Goal: Task Accomplishment & Management: Manage account settings

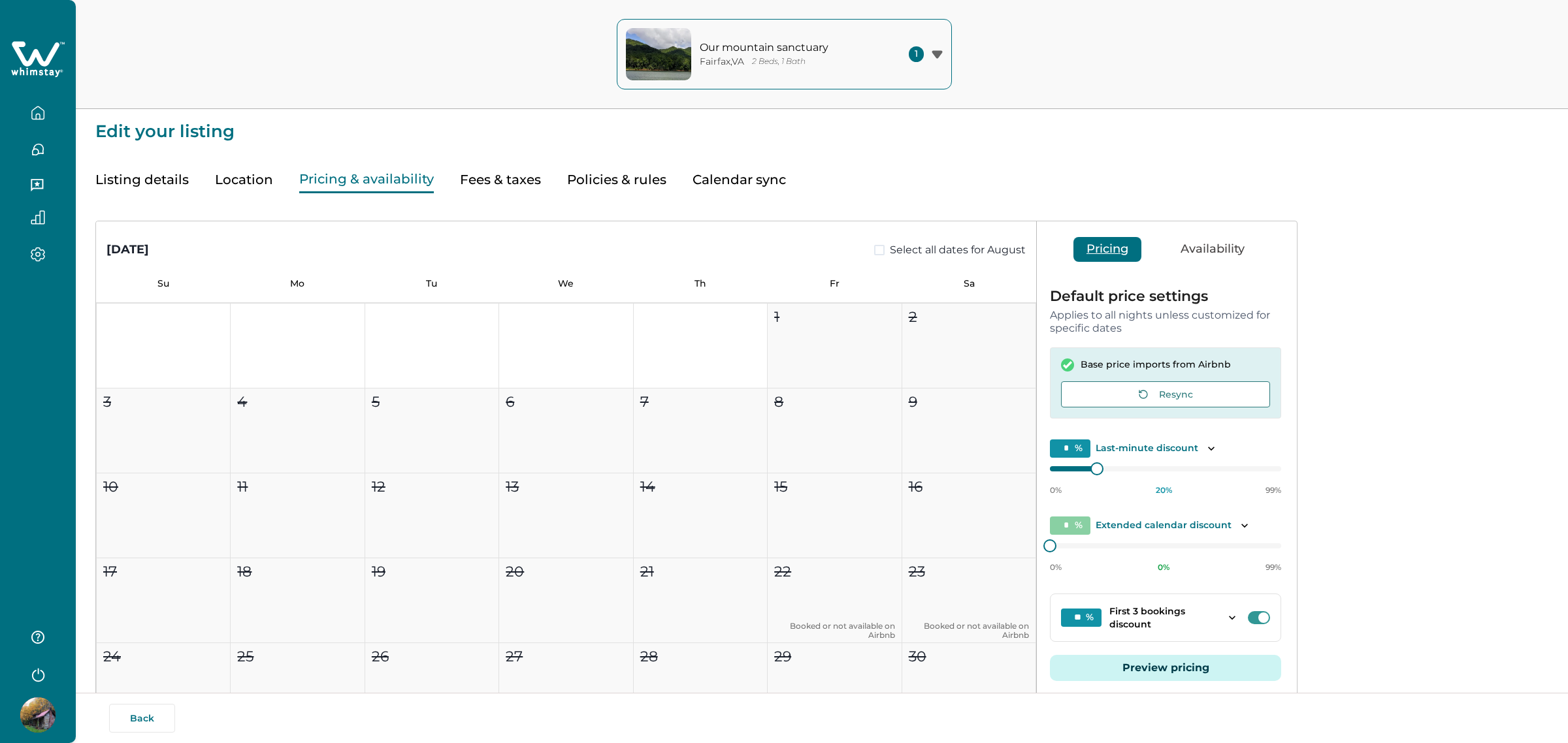
type input "**"
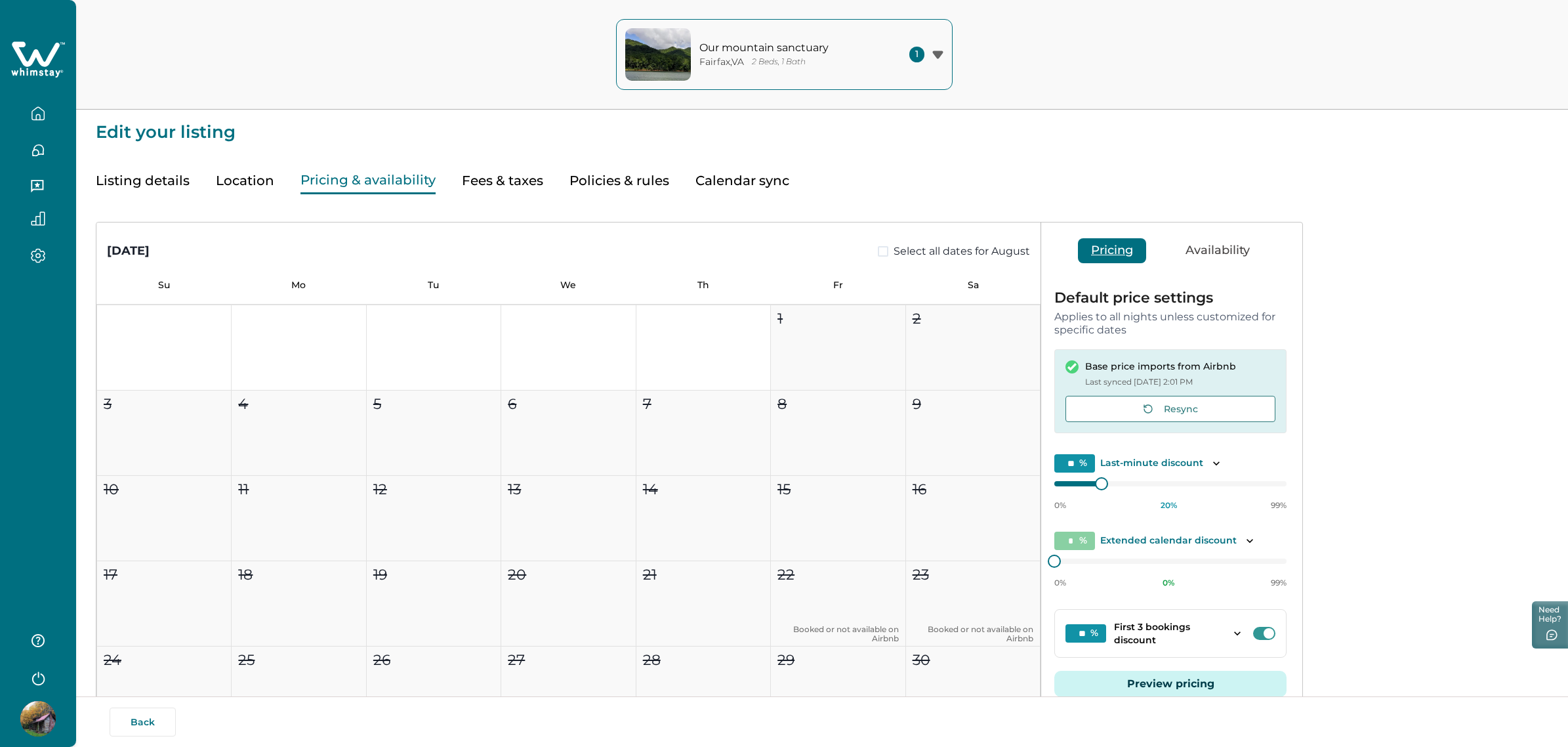
click at [491, 177] on button "Fees & taxes" at bounding box center [503, 181] width 82 height 27
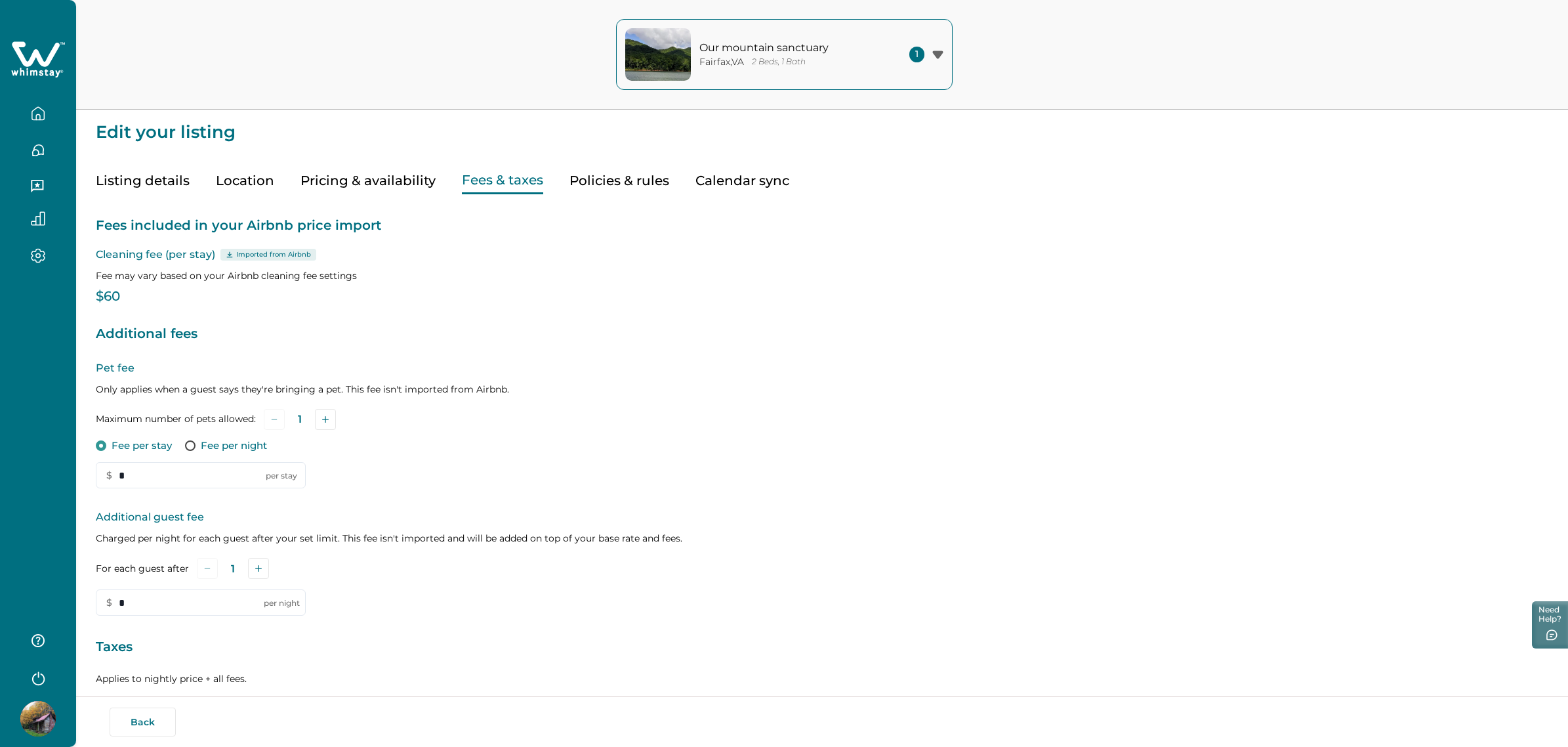
type input "*"
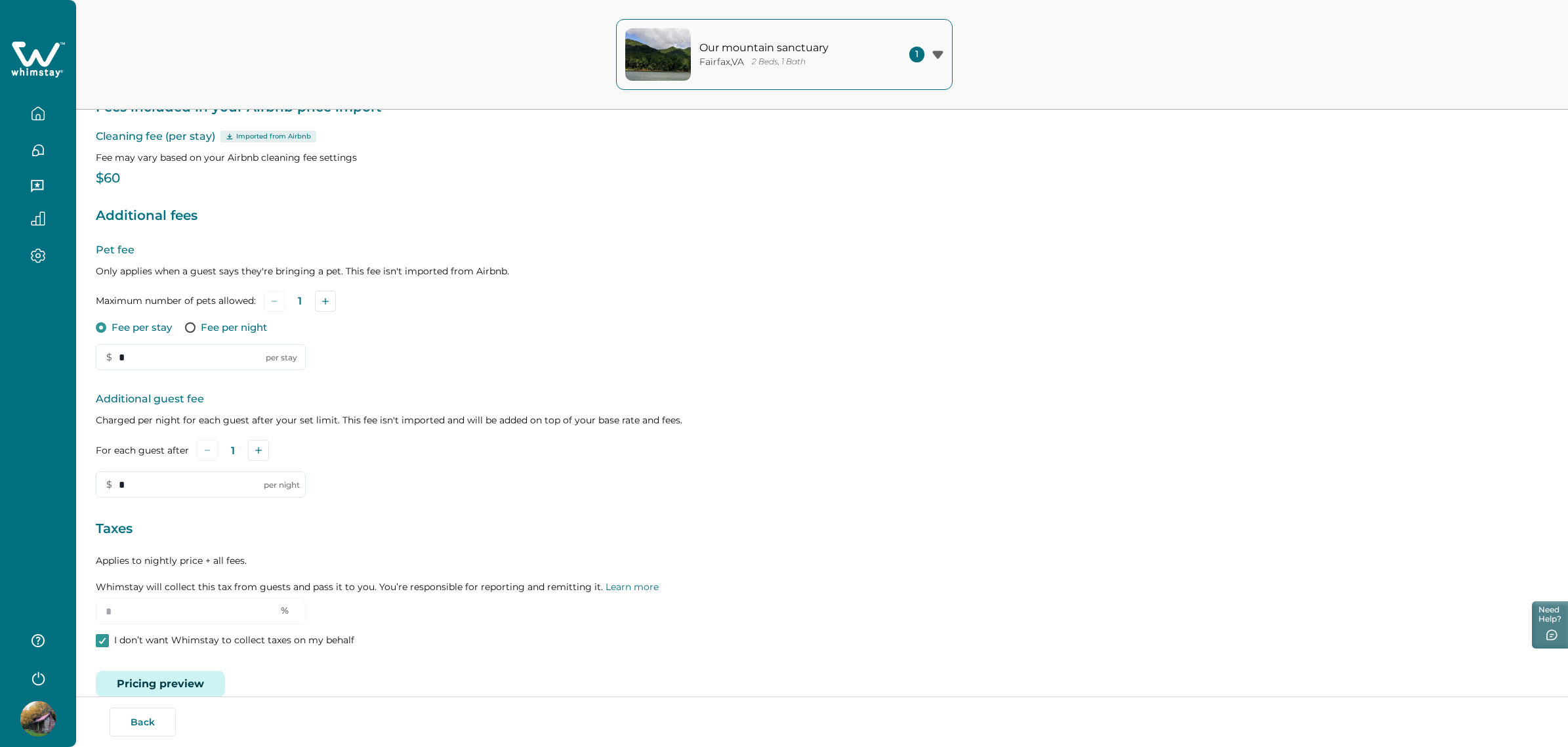
scroll to position [141, 0]
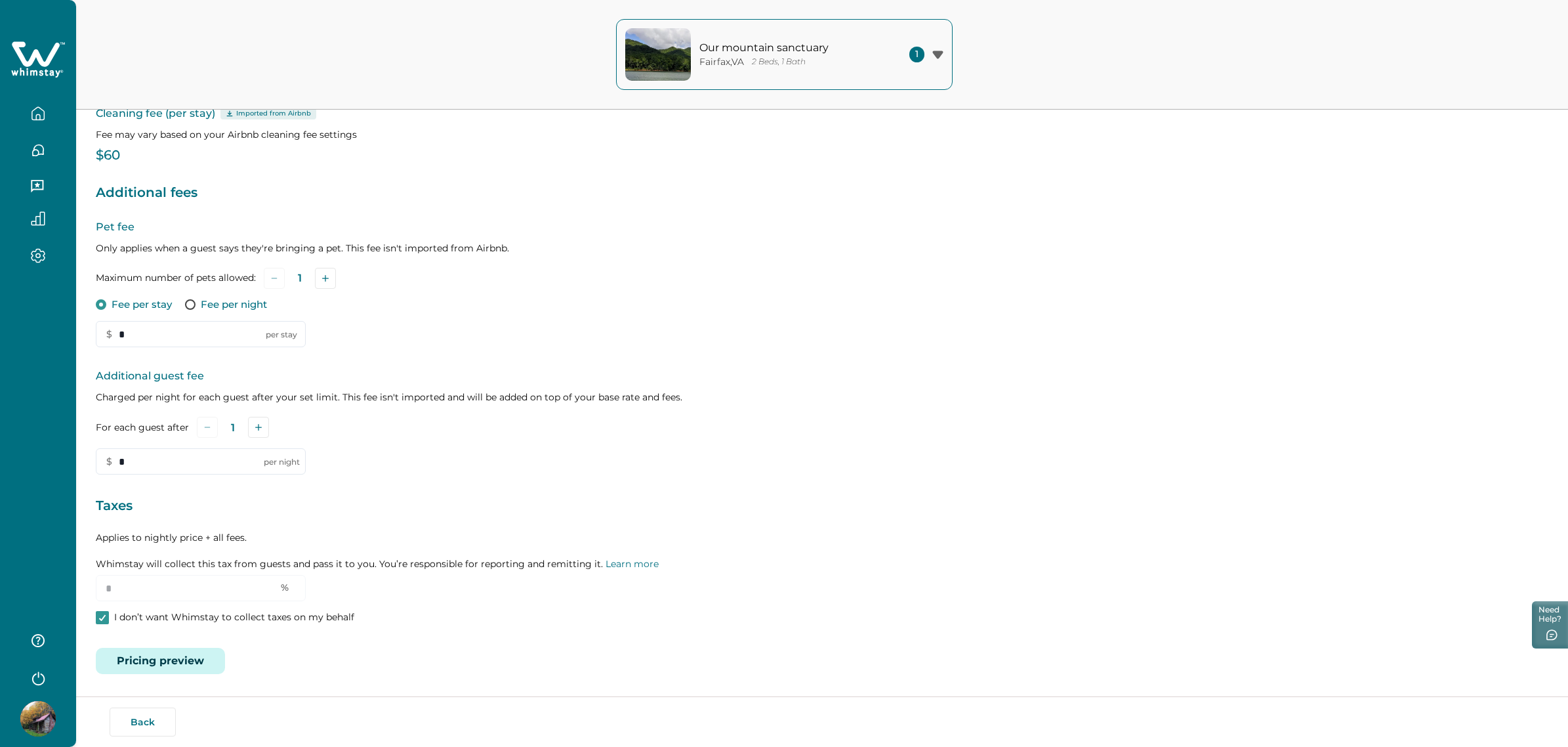
click at [194, 652] on button "Pricing preview" at bounding box center [160, 660] width 129 height 26
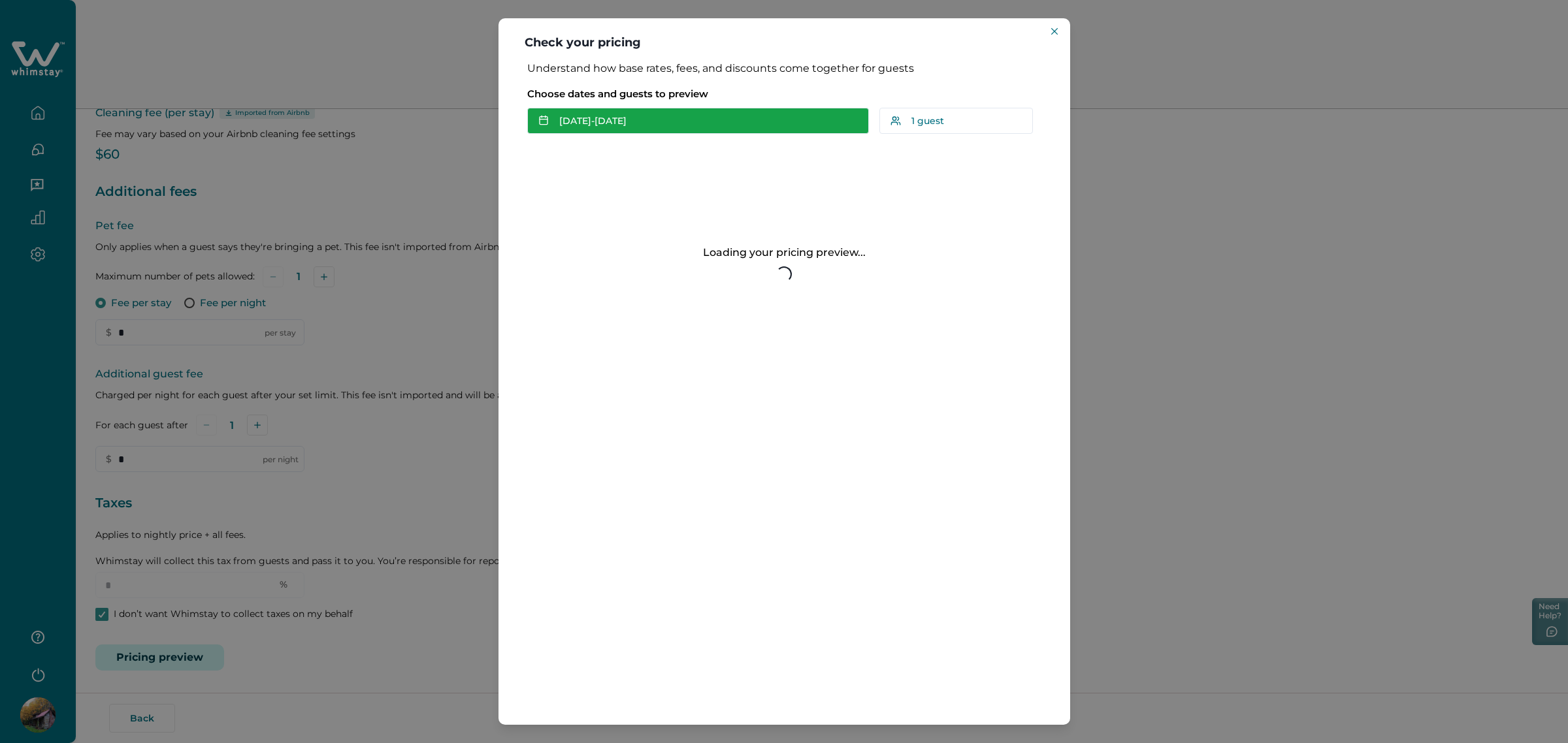
click at [676, 131] on button "Sep 18 - Sep 19" at bounding box center [698, 120] width 342 height 26
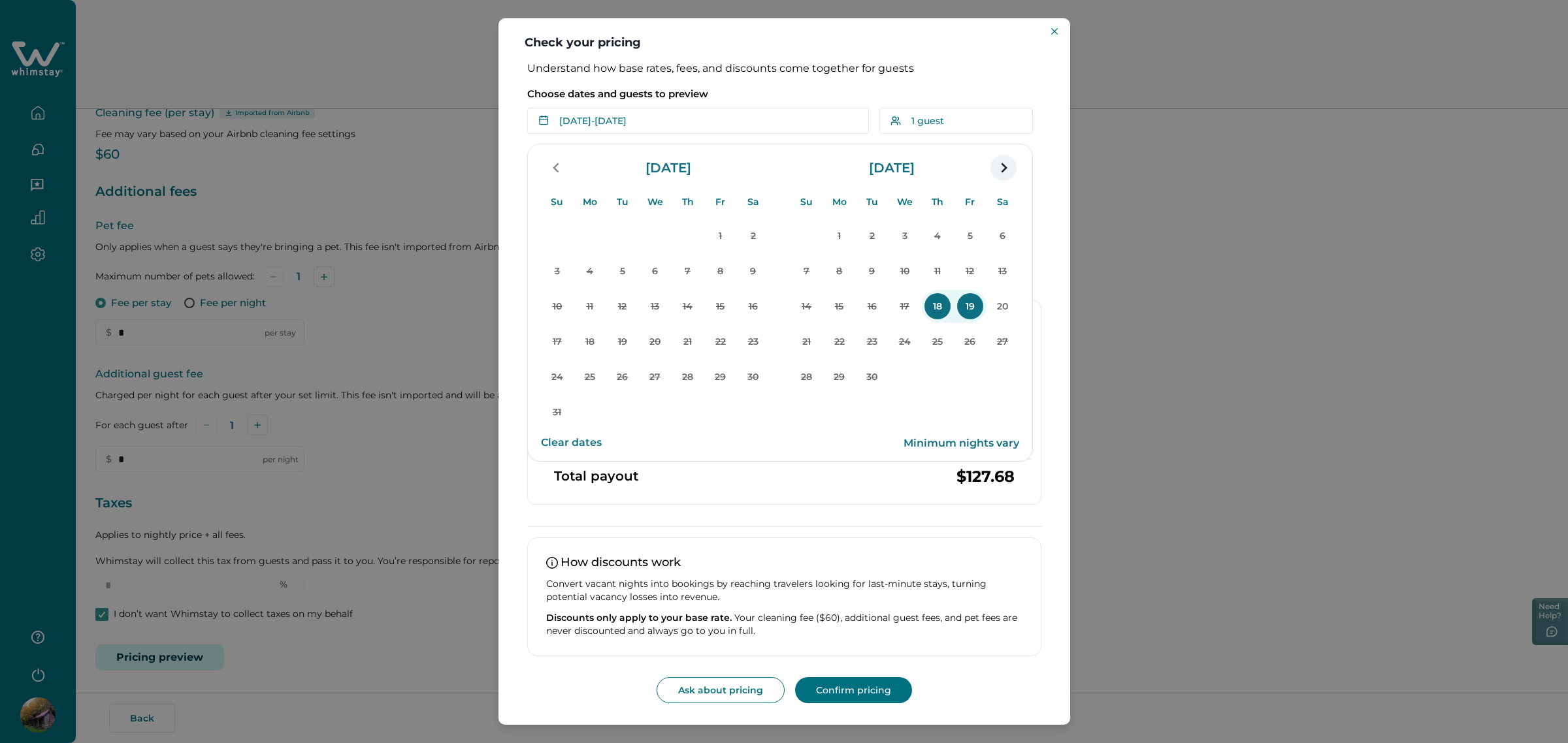
click at [1004, 171] on icon "navigation button" at bounding box center [1003, 168] width 21 height 24
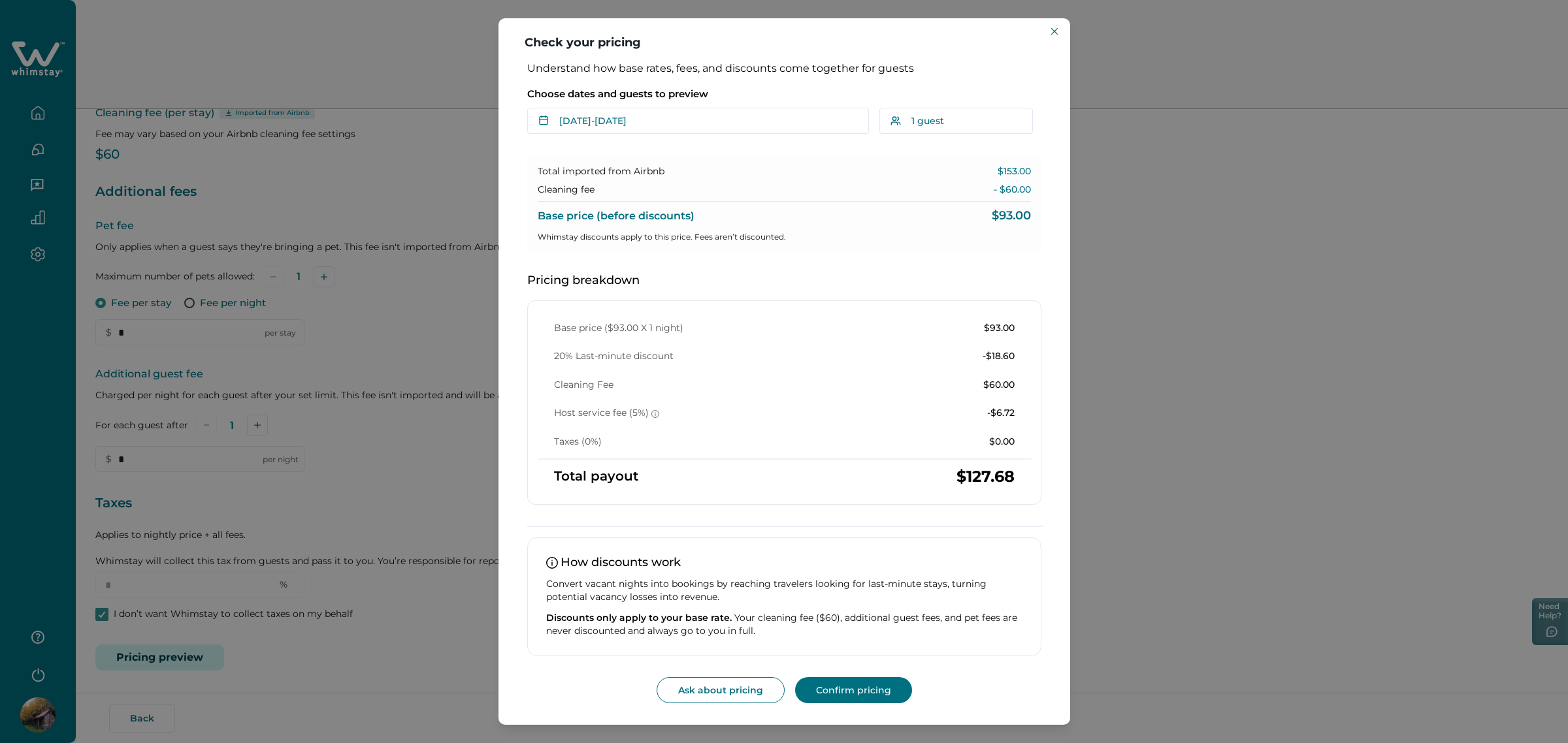
click at [1084, 82] on div "Check your pricing Understand how base rates, fees, and discounts come together…" at bounding box center [784, 372] width 1568 height 743
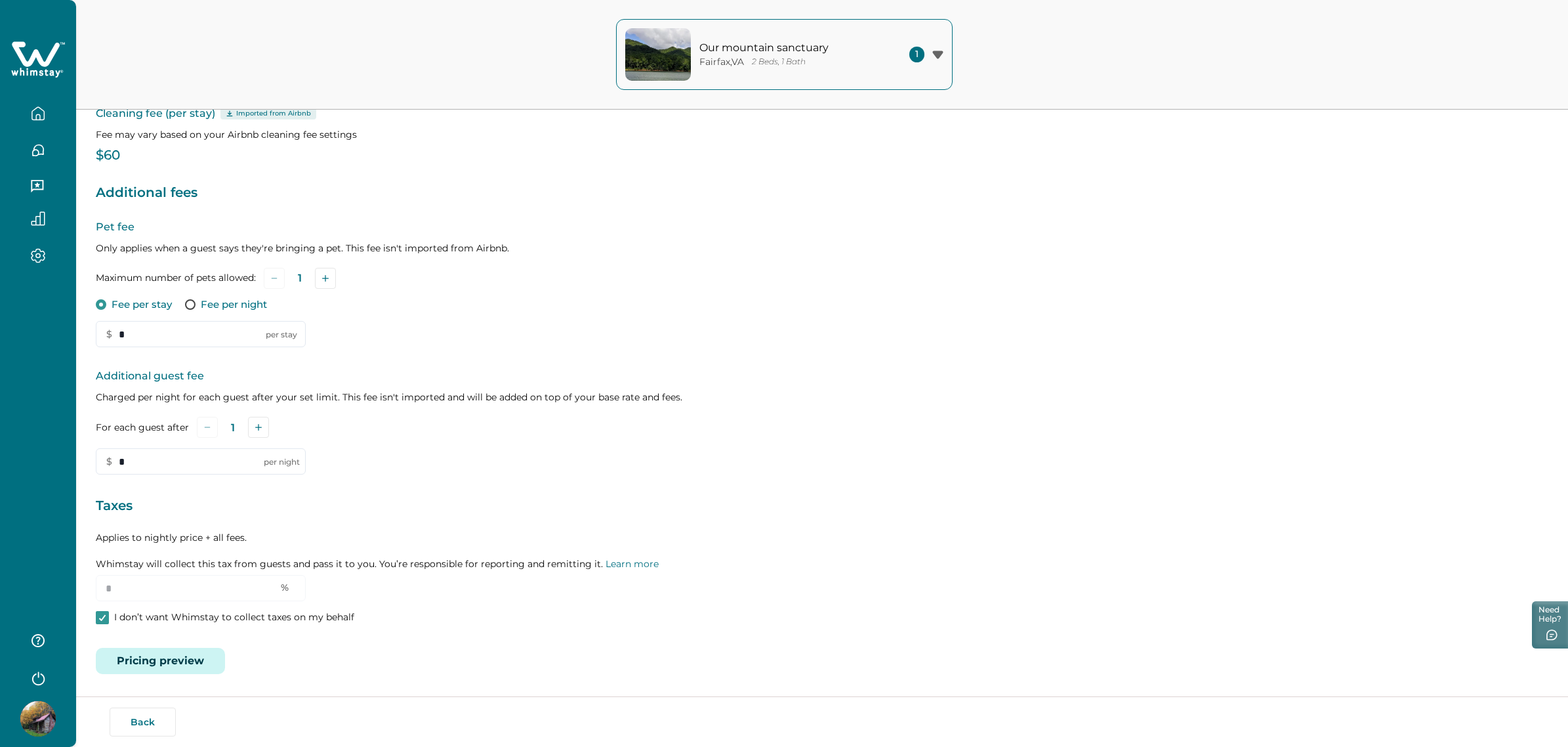
scroll to position [0, 0]
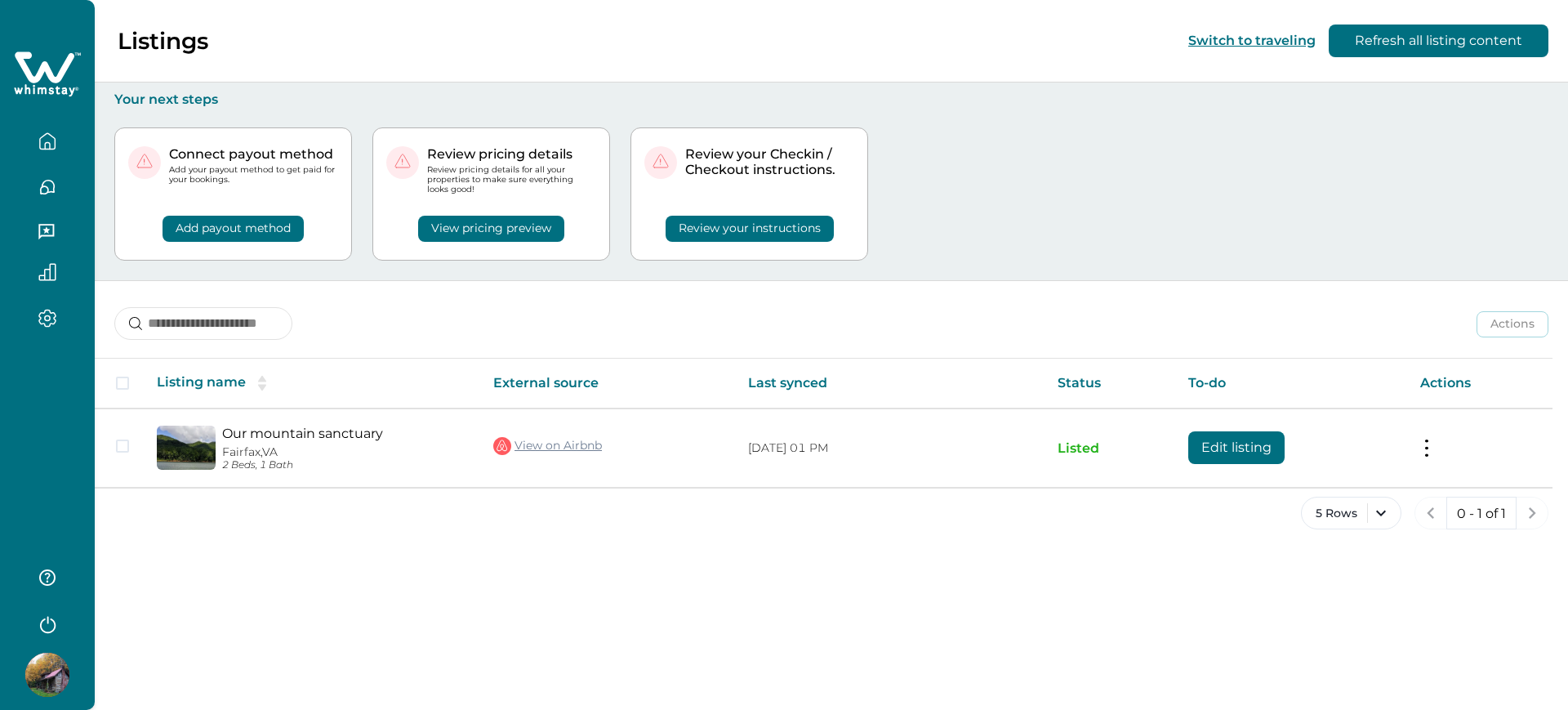
click at [43, 674] on img at bounding box center [47, 675] width 44 height 44
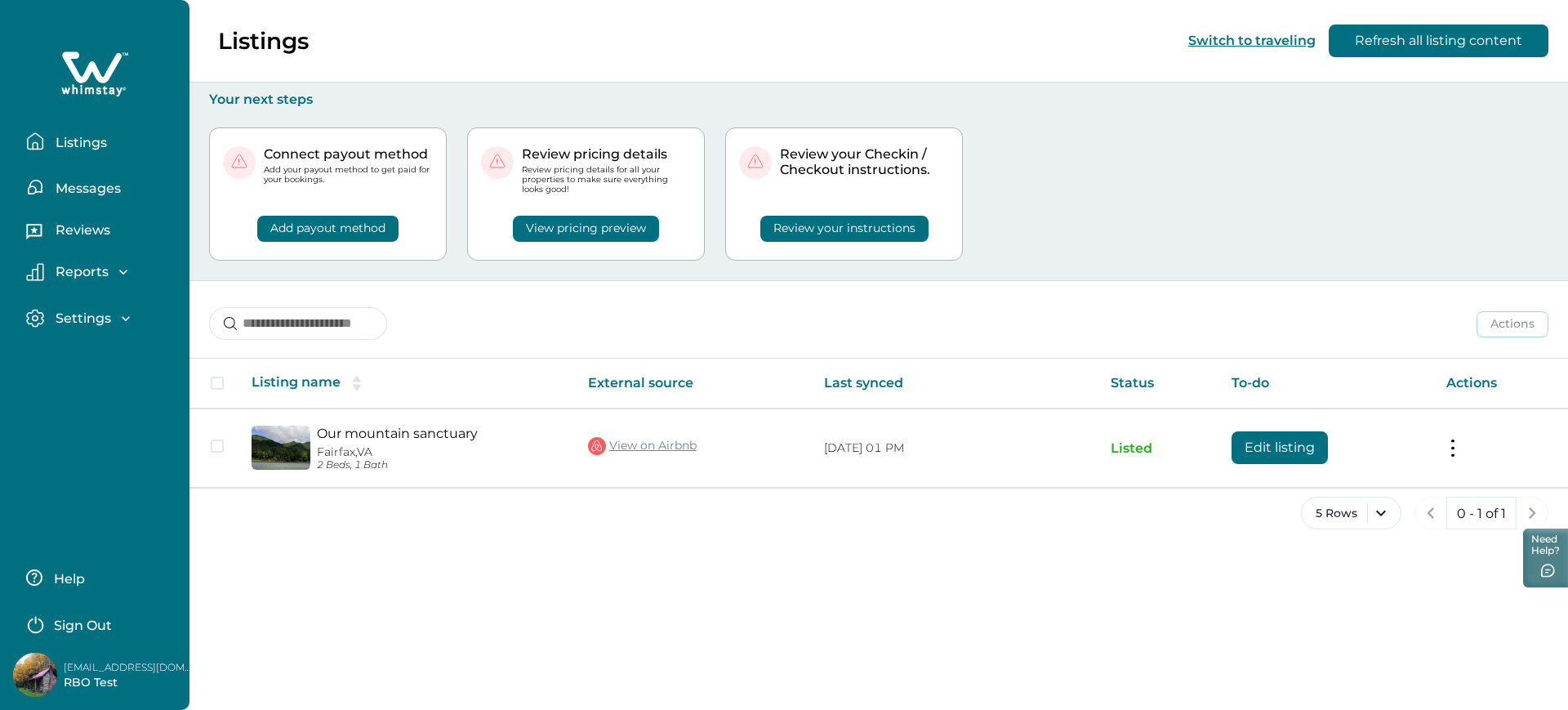
click at [47, 636] on button "Sign Out" at bounding box center [98, 622] width 144 height 32
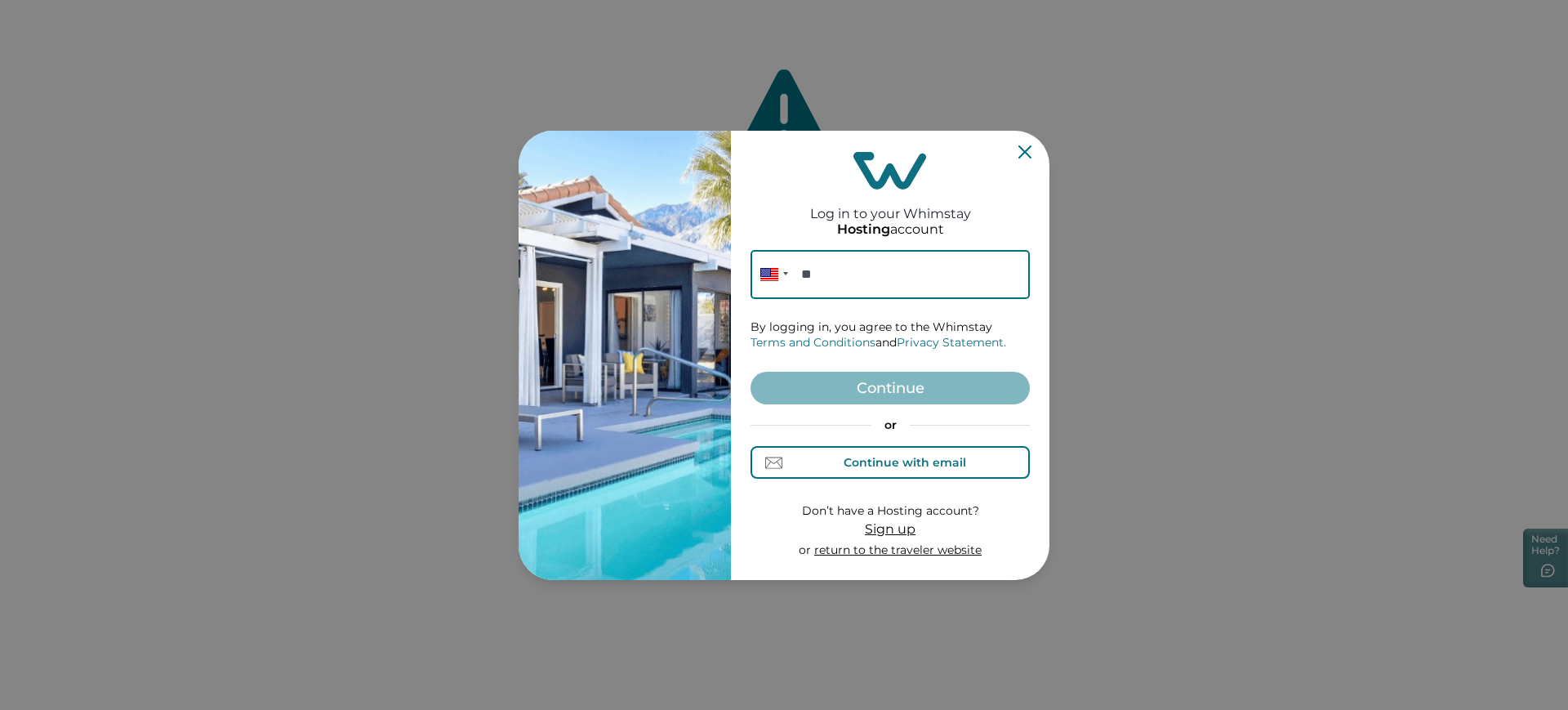
click at [810, 455] on button "Continue with email" at bounding box center [890, 462] width 279 height 32
click at [813, 278] on input at bounding box center [890, 275] width 279 height 49
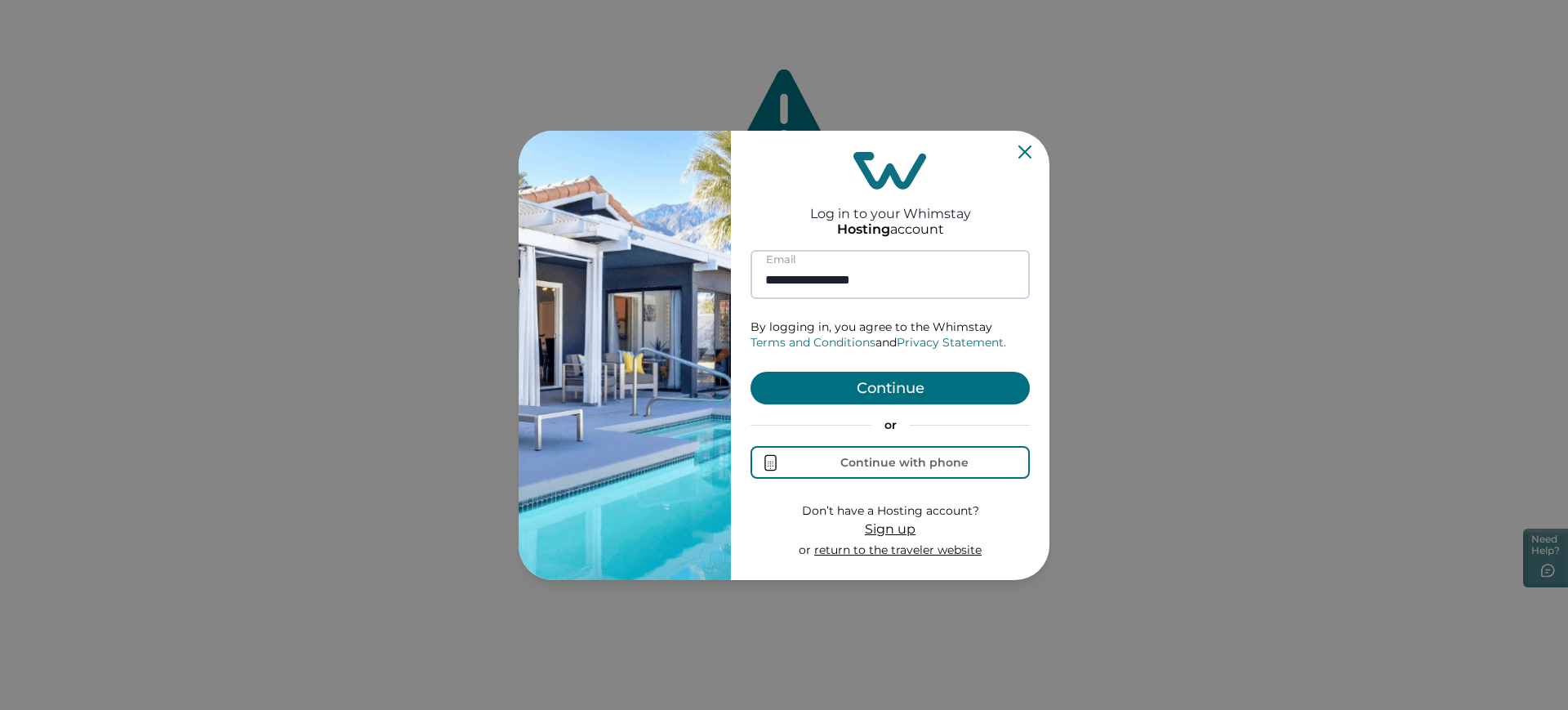
type input "**********"
click at [751, 372] on button "Continue" at bounding box center [890, 388] width 279 height 32
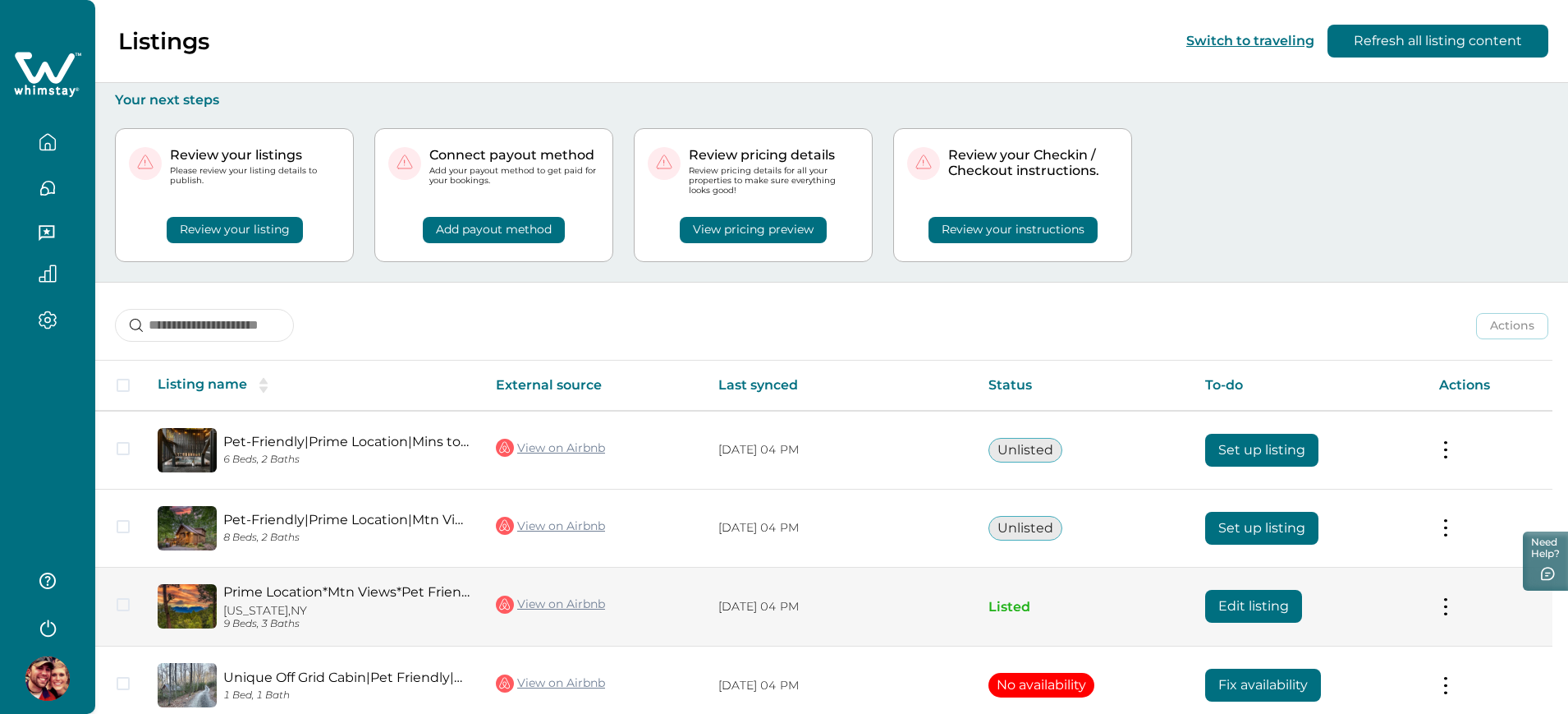
click at [1251, 595] on button "Edit listing" at bounding box center [1254, 606] width 97 height 33
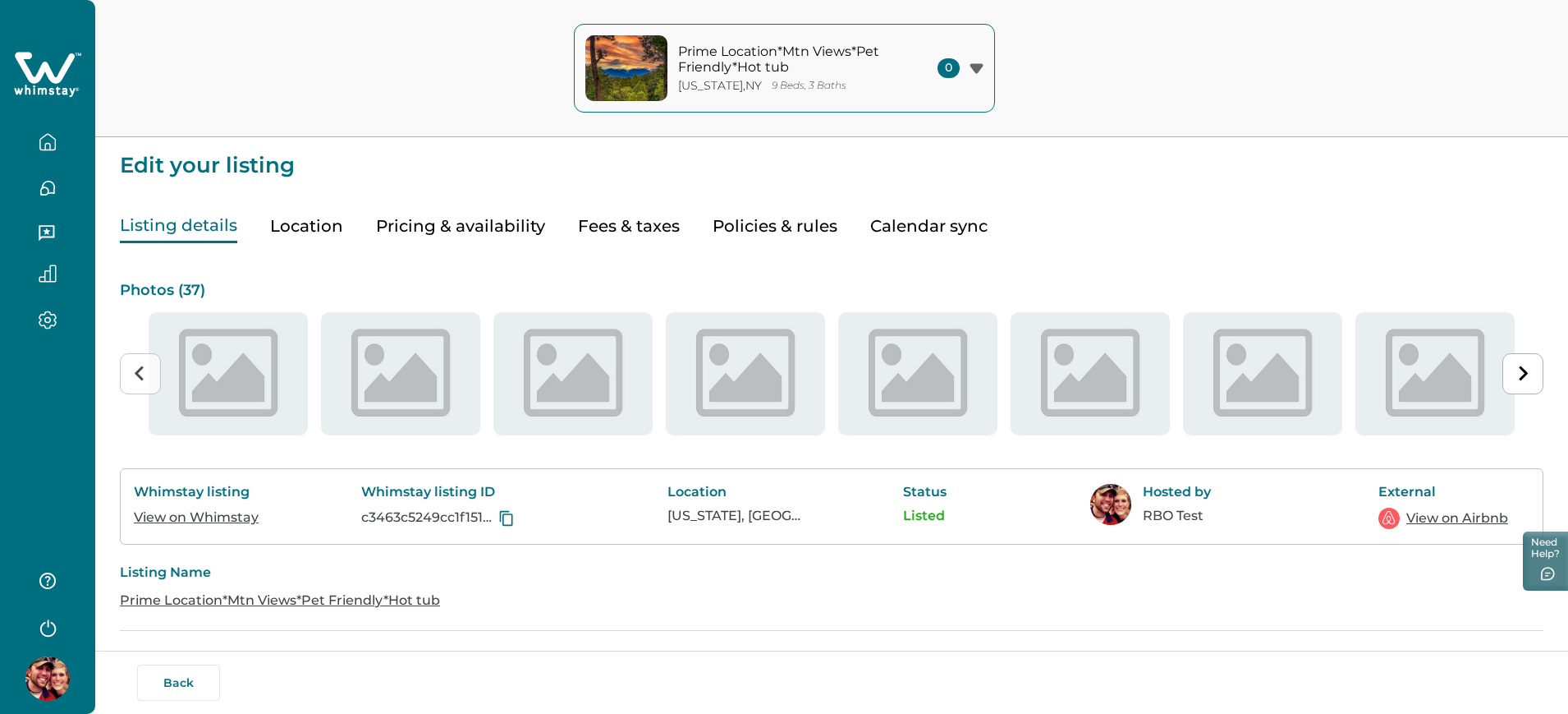
type input "**"
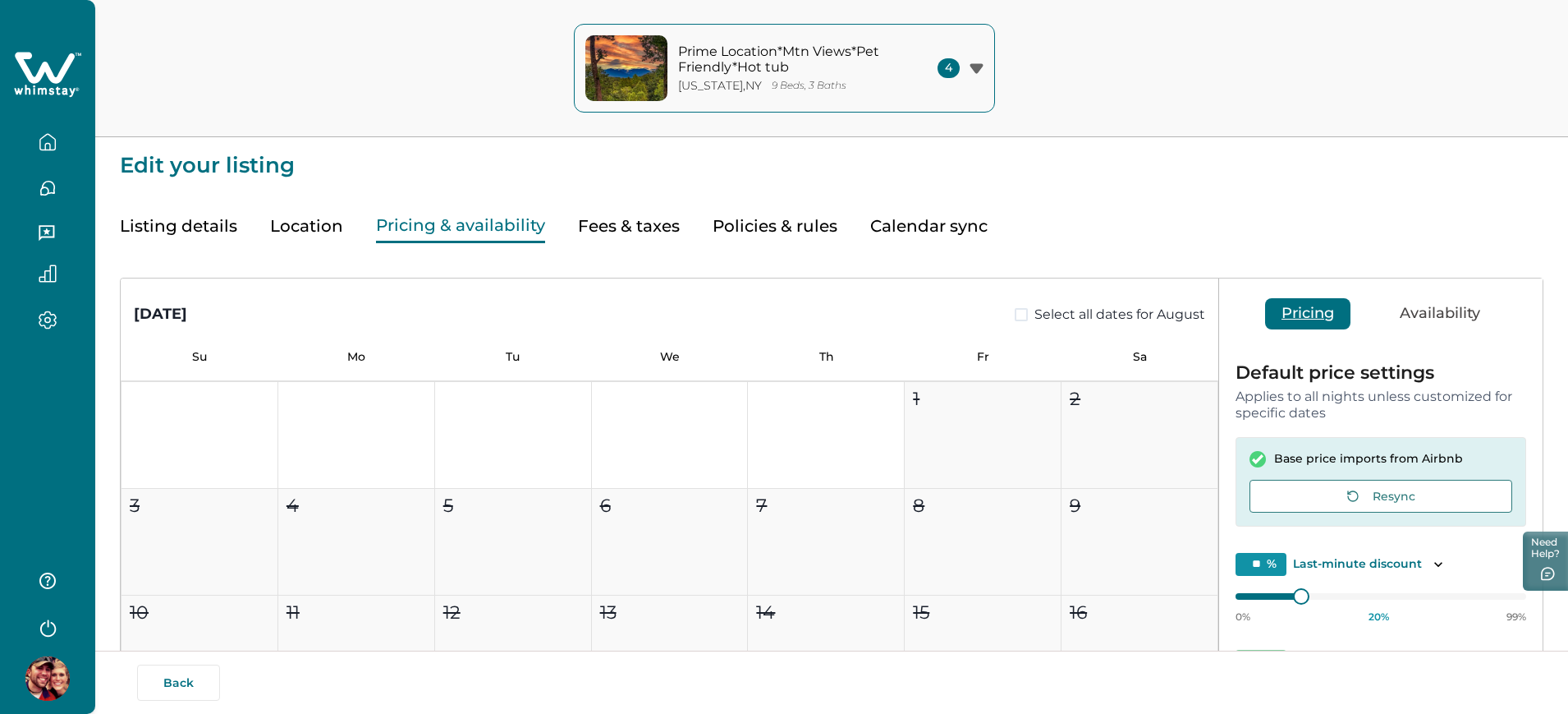
click at [515, 219] on button "Pricing & availability" at bounding box center [460, 226] width 169 height 33
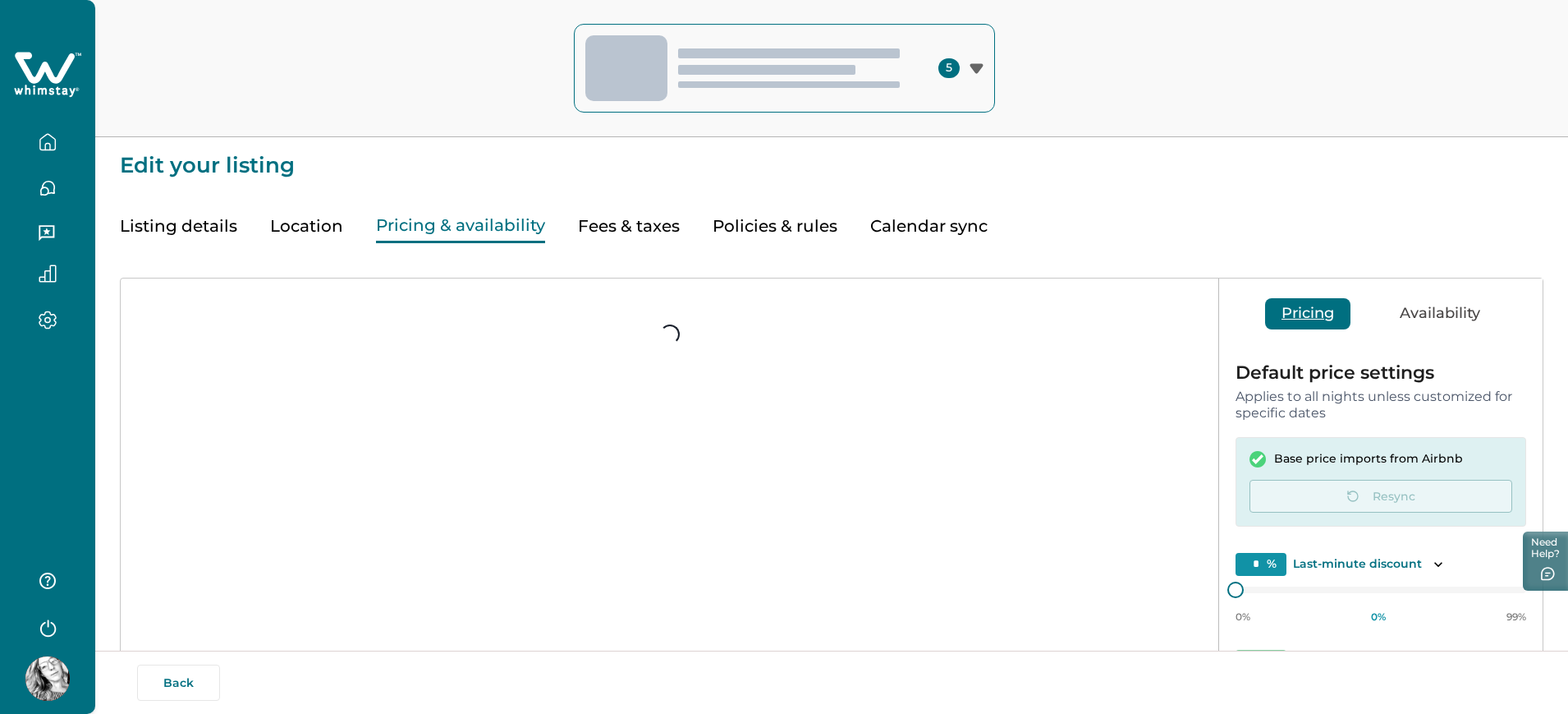
click at [1120, 195] on div "Listing details Location Pricing & availability Fees & taxes Policies & rules C…" at bounding box center [832, 210] width 1424 height 67
